Goal: Find specific page/section: Find specific page/section

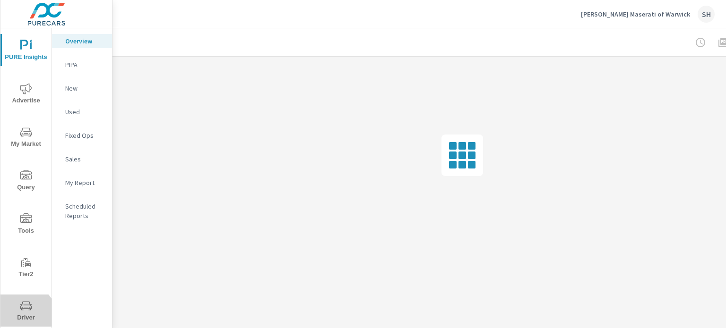
click at [18, 321] on span "Driver" at bounding box center [25, 312] width 45 height 23
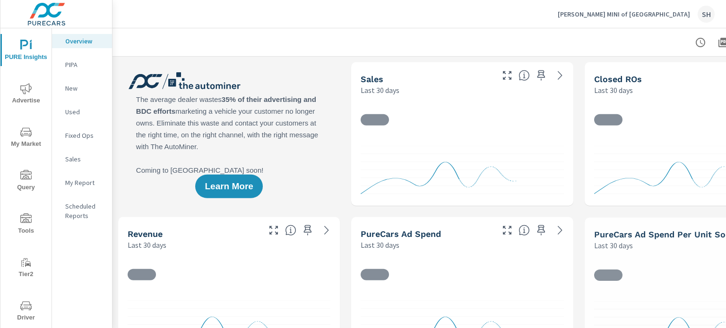
click at [43, 314] on span "Driver" at bounding box center [25, 312] width 45 height 23
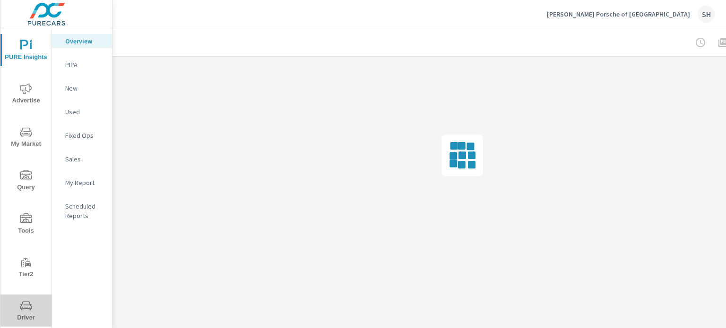
click at [28, 318] on span "Driver" at bounding box center [25, 312] width 45 height 23
click at [34, 311] on span "Driver" at bounding box center [25, 312] width 45 height 23
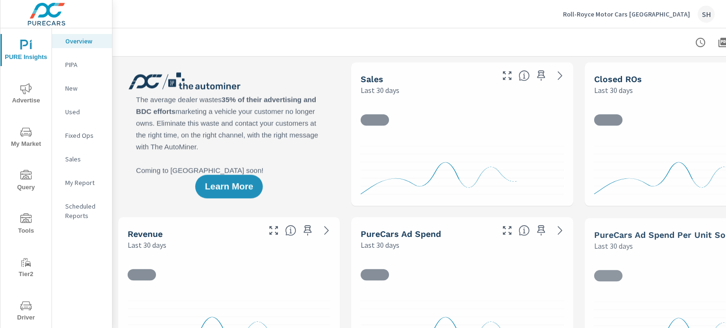
click at [23, 298] on button "Driver" at bounding box center [25, 311] width 51 height 32
click at [25, 310] on icon "nav menu" at bounding box center [25, 306] width 11 height 11
drag, startPoint x: 27, startPoint y: 319, endPoint x: 47, endPoint y: 313, distance: 20.5
click at [27, 318] on span "Driver" at bounding box center [25, 312] width 45 height 23
click at [25, 307] on icon "nav menu" at bounding box center [26, 307] width 5 height 0
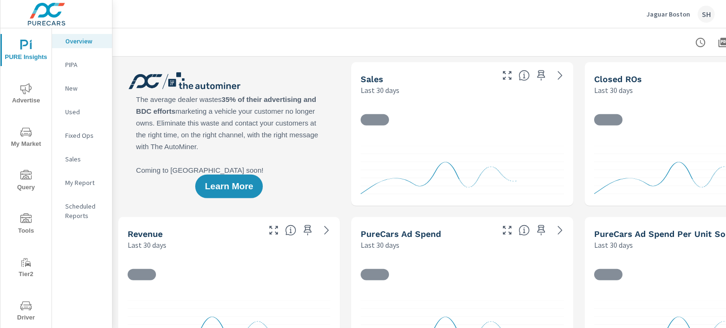
click at [20, 310] on icon "nav menu" at bounding box center [25, 306] width 11 height 11
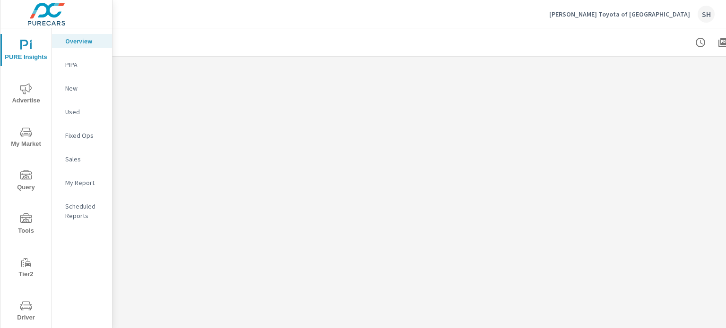
click at [20, 303] on icon "nav menu" at bounding box center [25, 306] width 11 height 9
